Goal: Check status: Check status

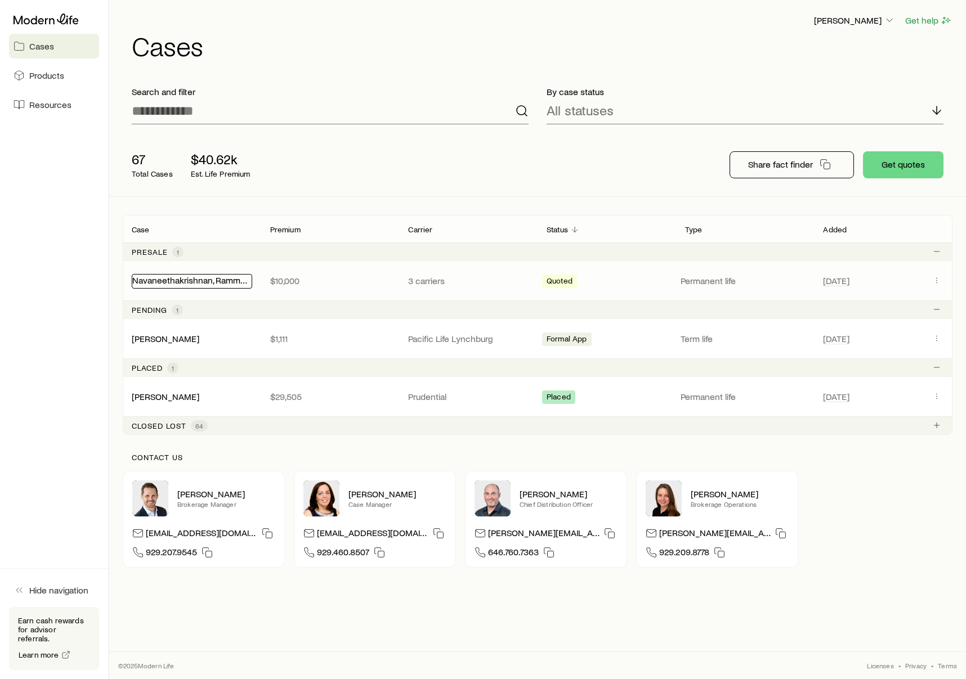
click at [203, 280] on link "Navaneethakrishnan, Rammesh" at bounding box center [193, 280] width 123 height 11
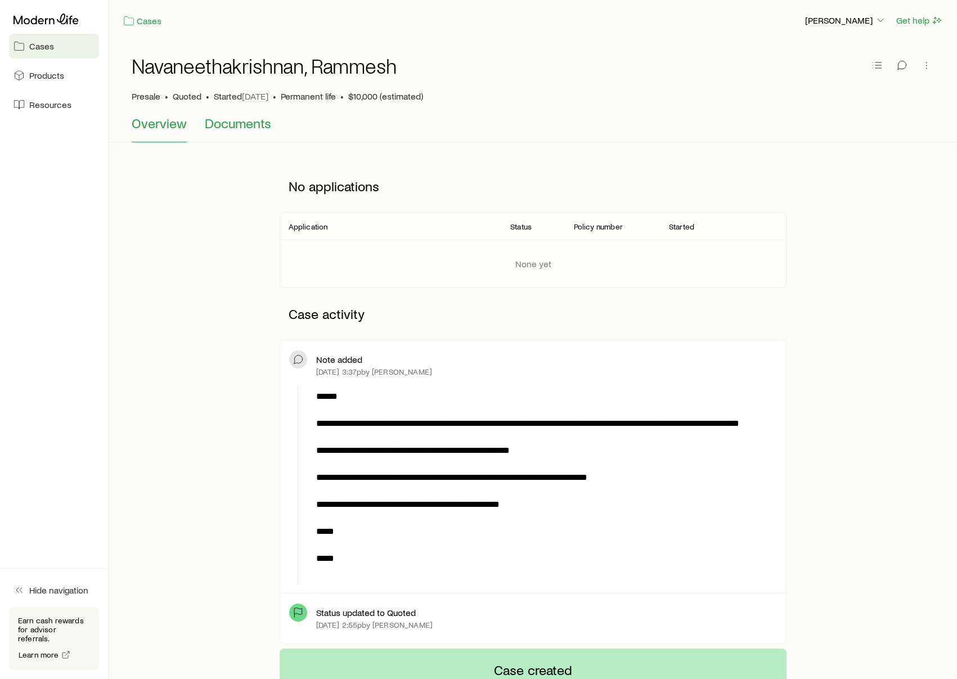
click at [246, 127] on span "Documents" at bounding box center [238, 123] width 66 height 16
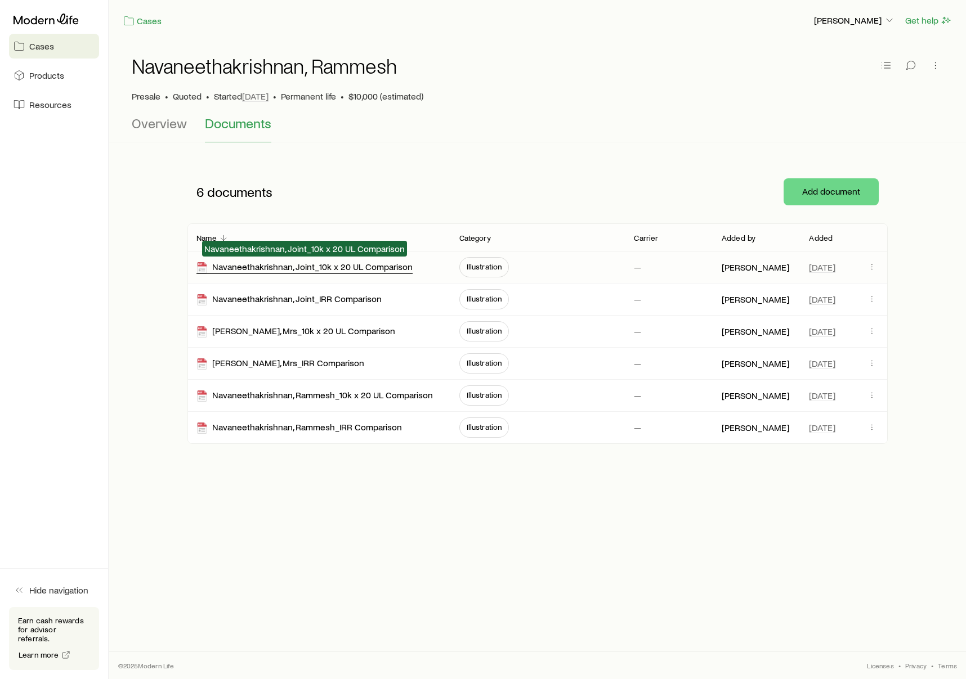
click at [295, 267] on div "Navaneethakrishnan, Joint_10k x 20 UL Comparison" at bounding box center [304, 267] width 216 height 13
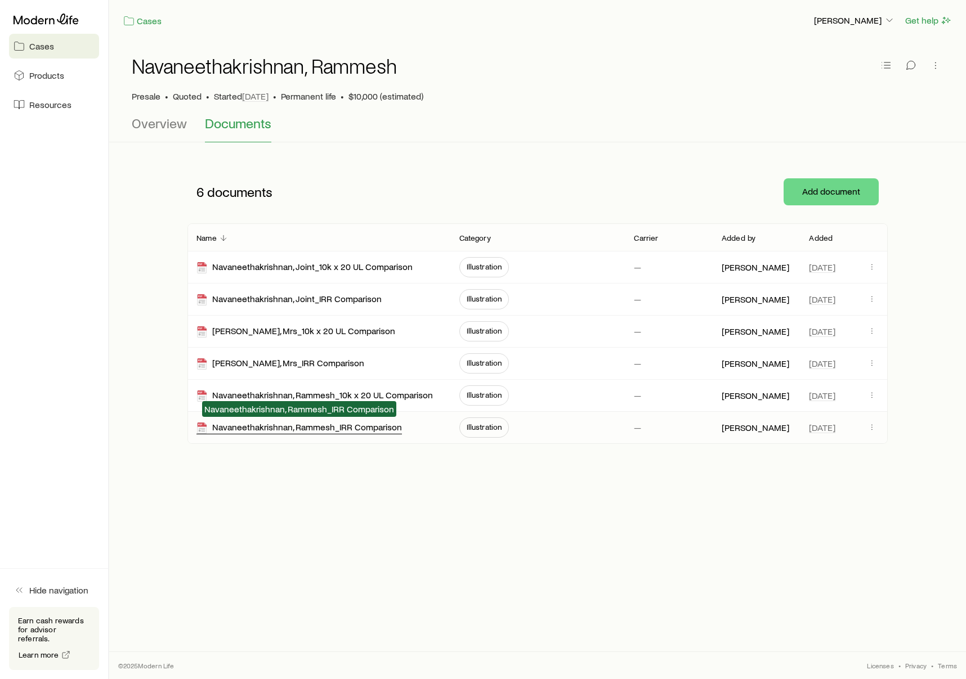
click at [342, 430] on div "Navaneethakrishnan, Rammesh_IRR Comparison" at bounding box center [298, 427] width 205 height 13
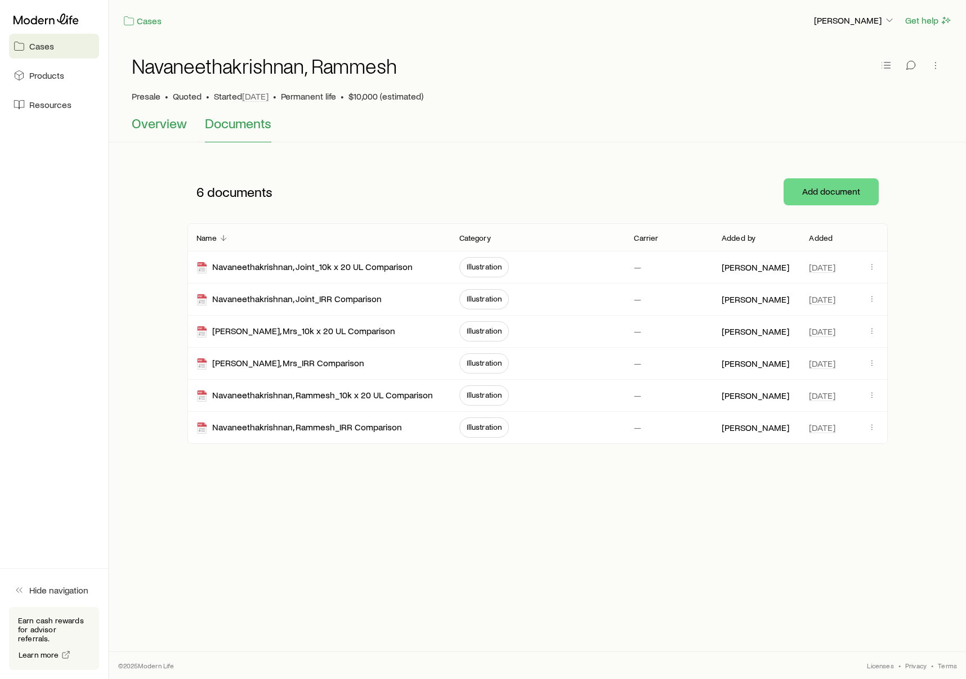
click at [151, 122] on span "Overview" at bounding box center [159, 123] width 55 height 16
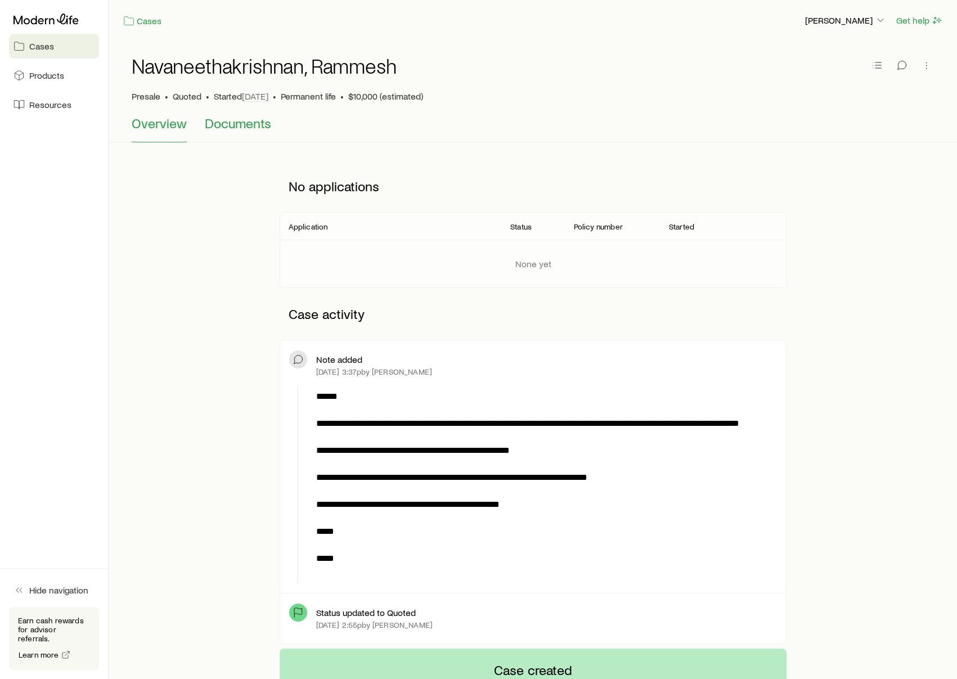
click at [237, 128] on span "Documents" at bounding box center [238, 123] width 66 height 16
